Goal: Find specific page/section: Find specific page/section

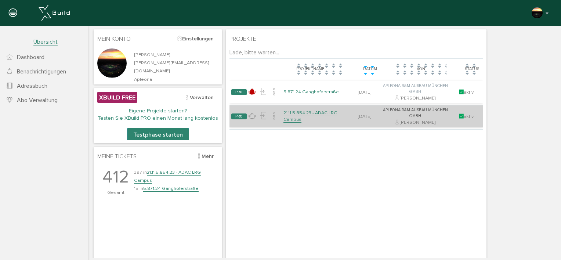
click at [288, 113] on link "21.11.5.854.23 - ADAC LRG Campus" at bounding box center [310, 116] width 54 height 13
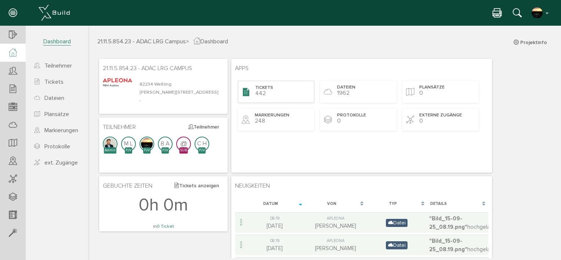
click at [262, 88] on span "Tickets" at bounding box center [264, 88] width 18 height 6
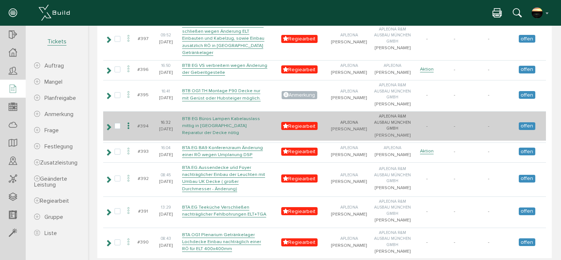
scroll to position [1626, 0]
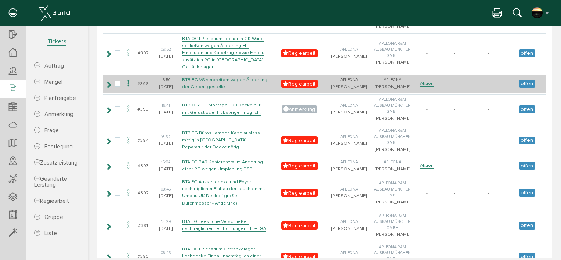
click at [133, 88] on icon at bounding box center [128, 84] width 9 height 10
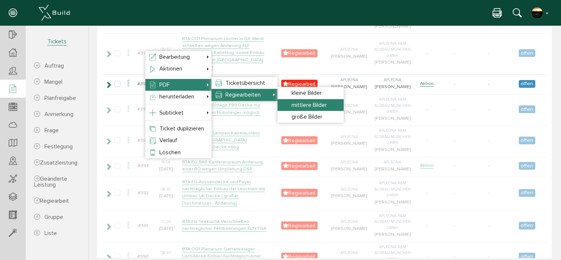
click at [296, 106] on span "mittlere Bilder" at bounding box center [308, 104] width 35 height 7
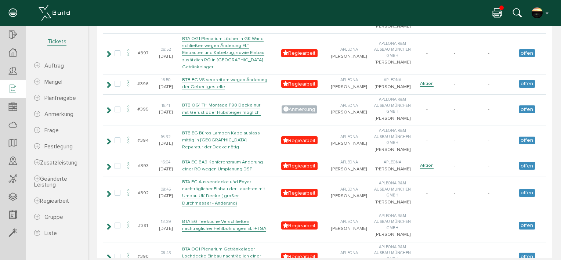
click at [497, 11] on icon at bounding box center [496, 13] width 9 height 11
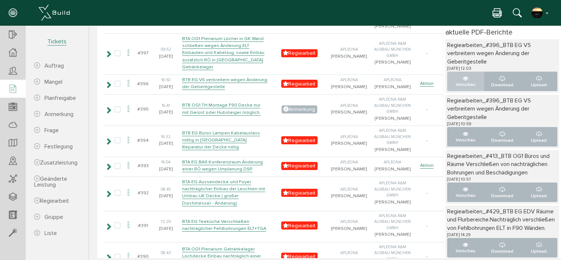
click at [462, 77] on icon "..." at bounding box center [465, 79] width 6 height 6
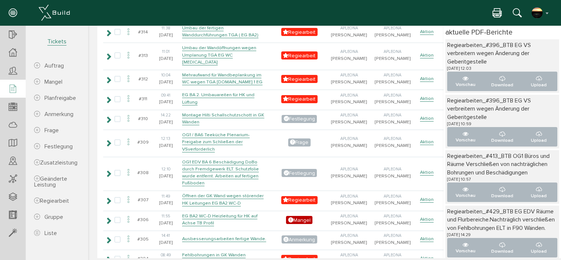
scroll to position [3766, 0]
